Goal: Book appointment/travel/reservation

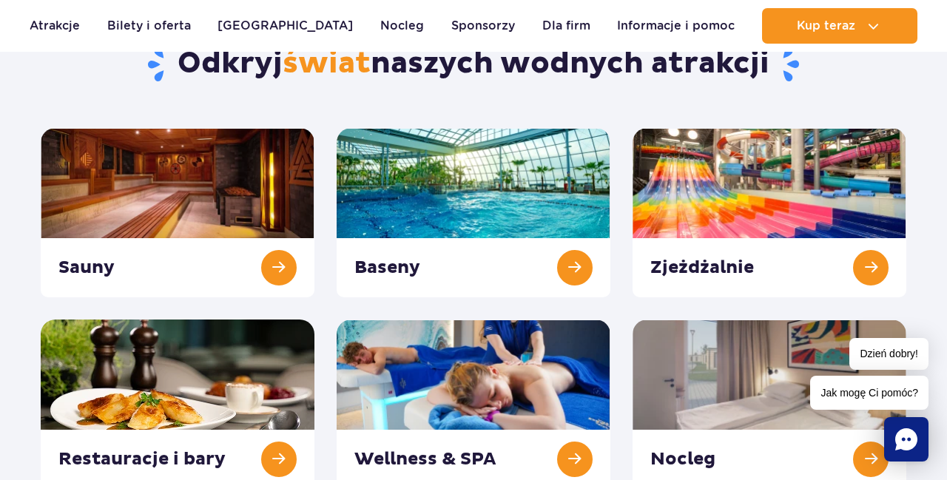
scroll to position [157, 0]
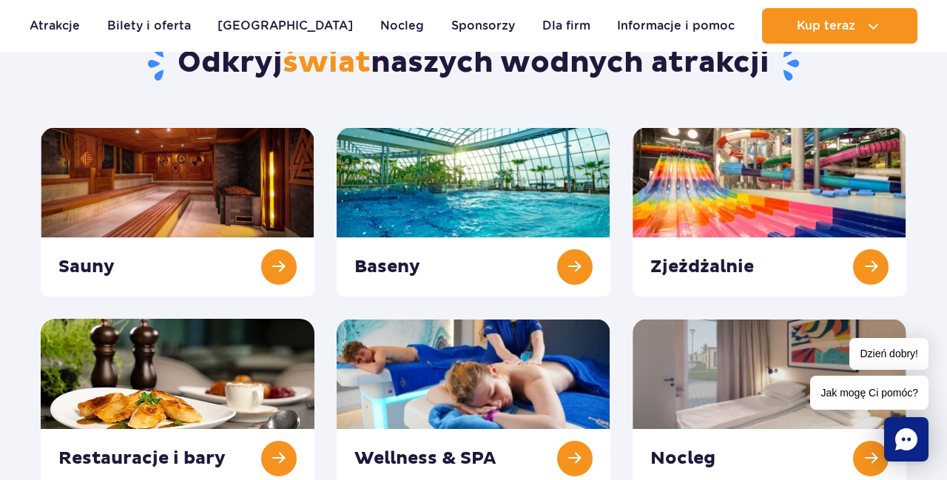
click at [707, 199] on link at bounding box center [770, 211] width 274 height 169
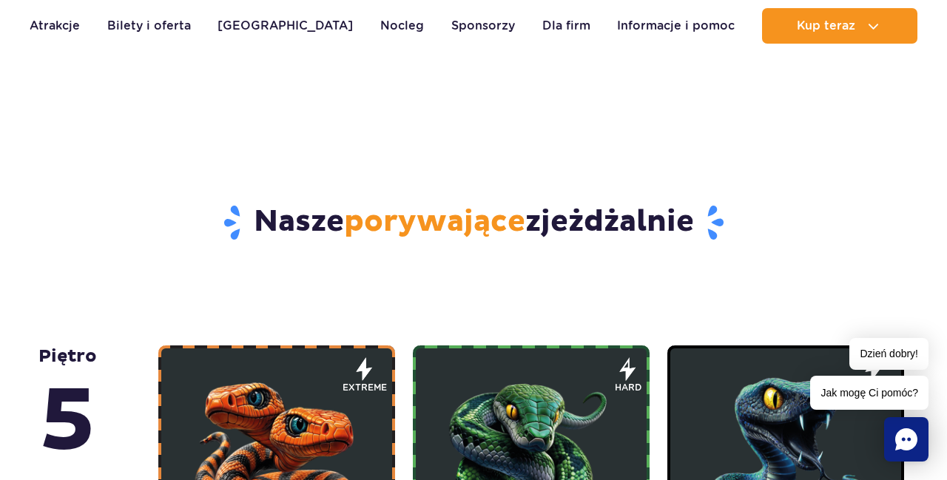
scroll to position [634, 0]
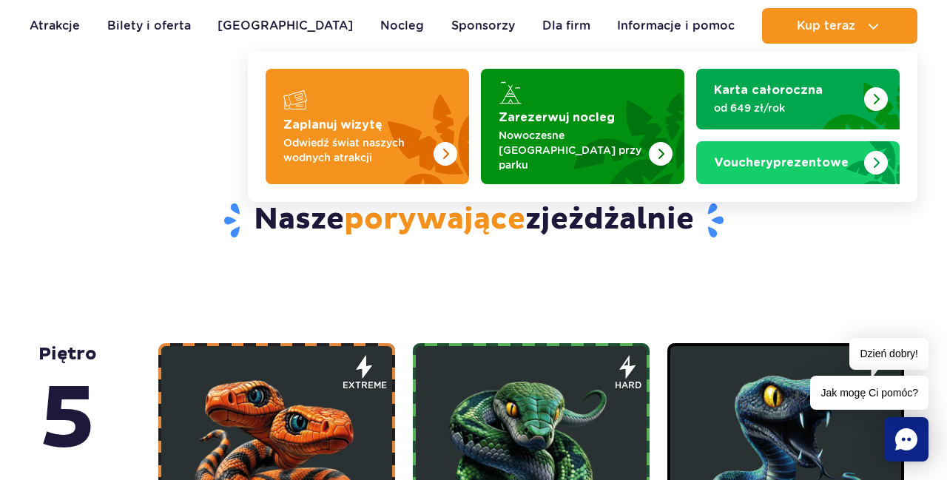
click at [845, 8] on button "Kup teraz" at bounding box center [839, 26] width 155 height 36
click at [624, 129] on img "Zarezerwuj nocleg" at bounding box center [619, 126] width 130 height 115
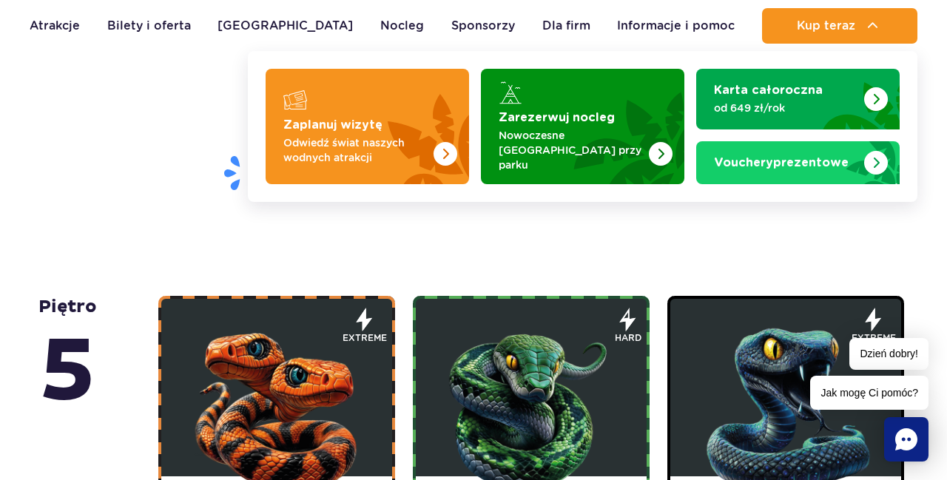
scroll to position [705, 0]
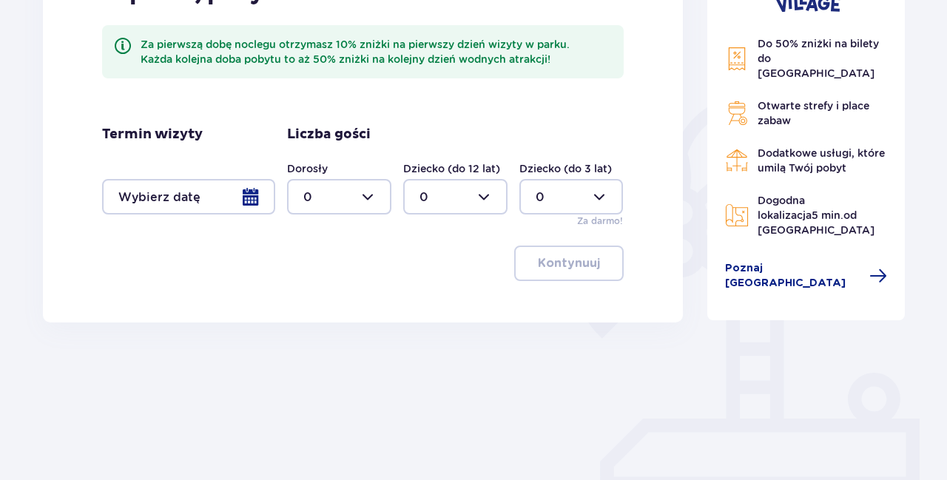
scroll to position [271, 0]
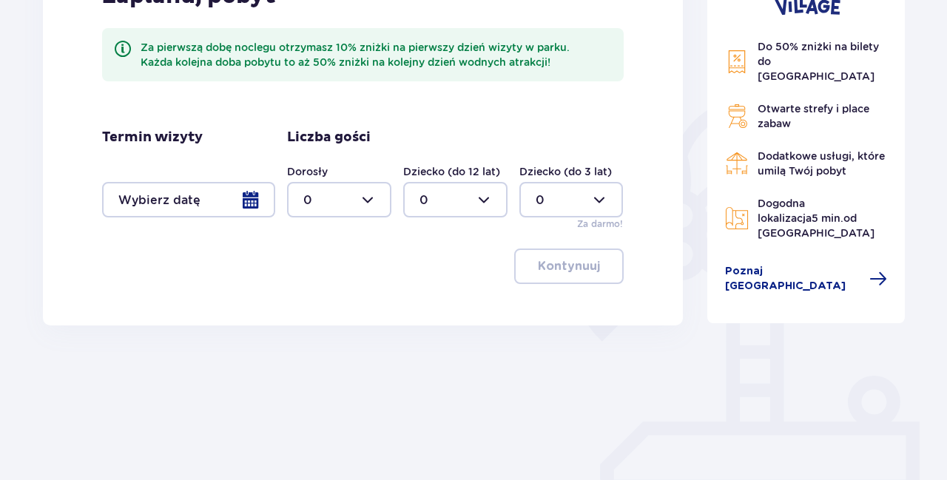
click at [830, 198] on span "Dogodna lokalizacja 5 min. od [GEOGRAPHIC_DATA]" at bounding box center [816, 218] width 117 height 41
click at [841, 150] on span "Dodatkowe usługi, które umilą Twój pobyt" at bounding box center [821, 163] width 127 height 27
click at [158, 192] on div at bounding box center [188, 200] width 173 height 36
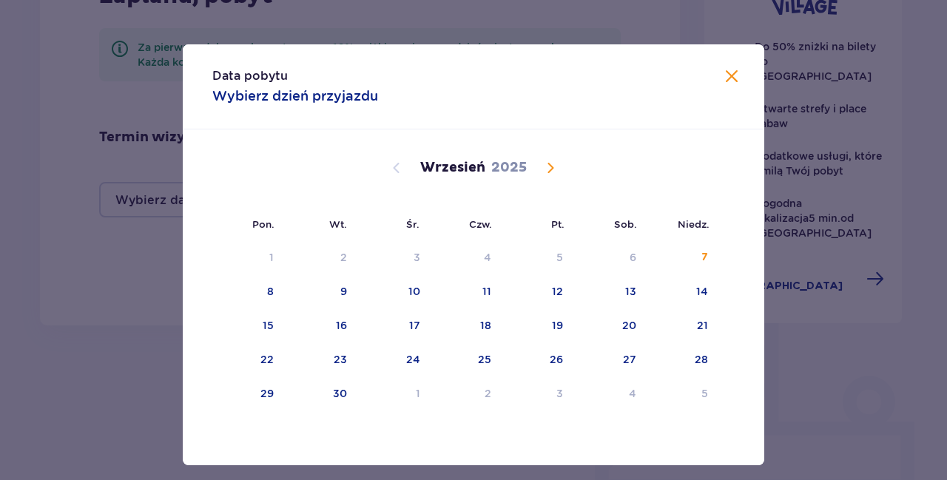
click at [325, 309] on div "9" at bounding box center [320, 292] width 73 height 33
click at [728, 86] on span at bounding box center [732, 77] width 18 height 18
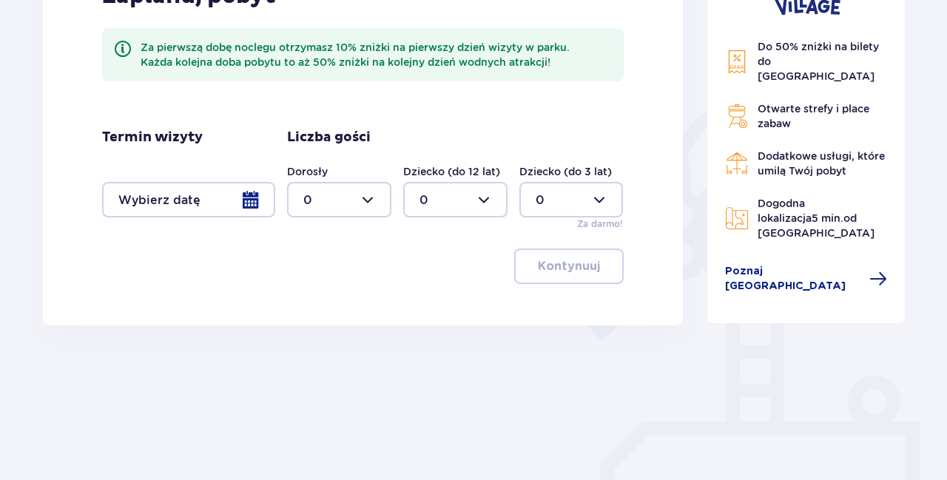
click at [870, 270] on span at bounding box center [879, 279] width 18 height 18
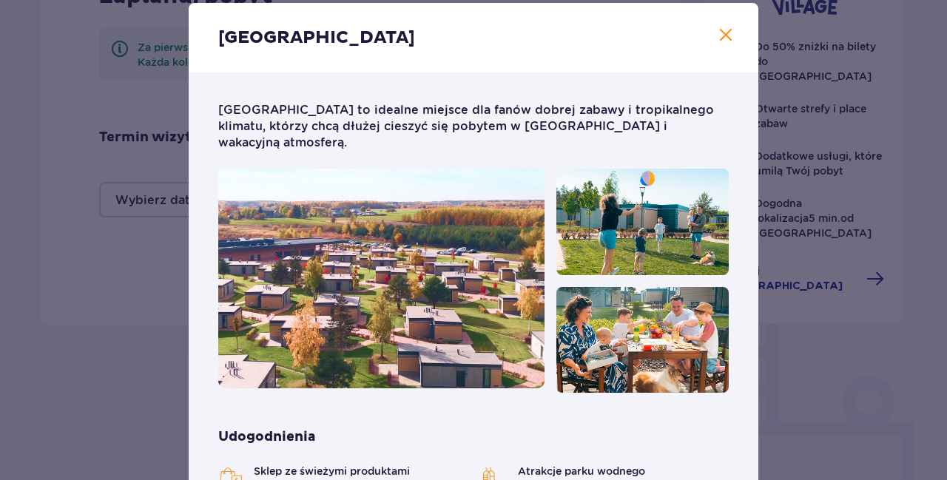
click at [847, 251] on div "Suntago Village Suntago Village to idealne miejsce dla fanów dobrej zabawy i tr…" at bounding box center [473, 255] width 947 height 510
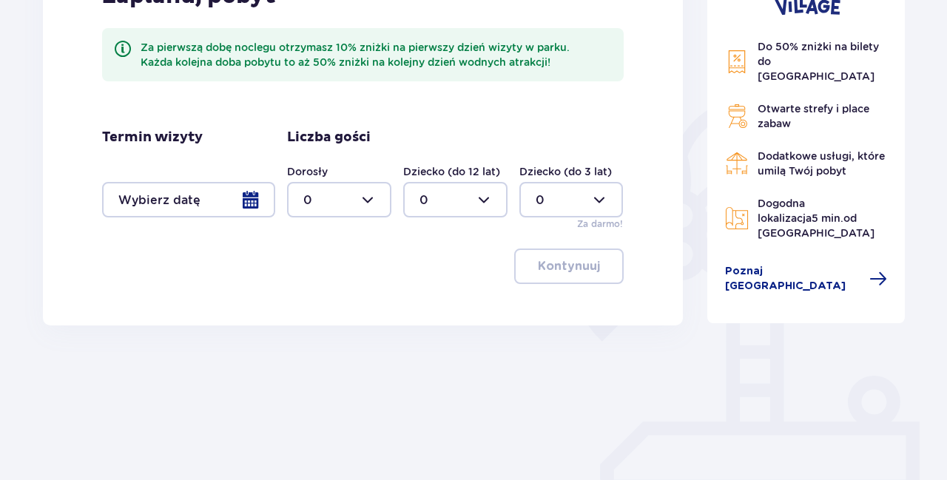
click at [818, 103] on span "Otwarte strefy i place zabaw" at bounding box center [814, 116] width 112 height 27
click at [831, 62] on span "Do 50% zniżki na bilety do parku Suntago" at bounding box center [818, 61] width 121 height 41
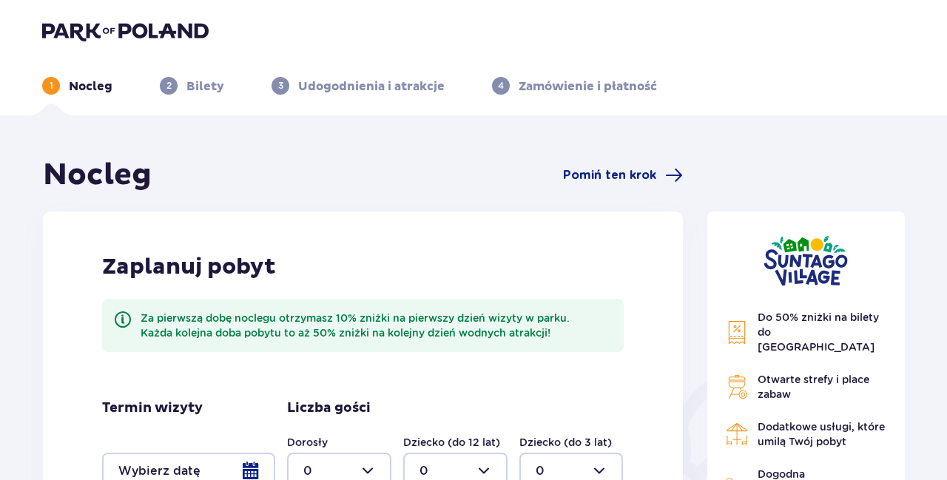
click at [404, 80] on p "Udogodnienia i atrakcje" at bounding box center [371, 86] width 147 height 16
